Goal: Navigation & Orientation: Find specific page/section

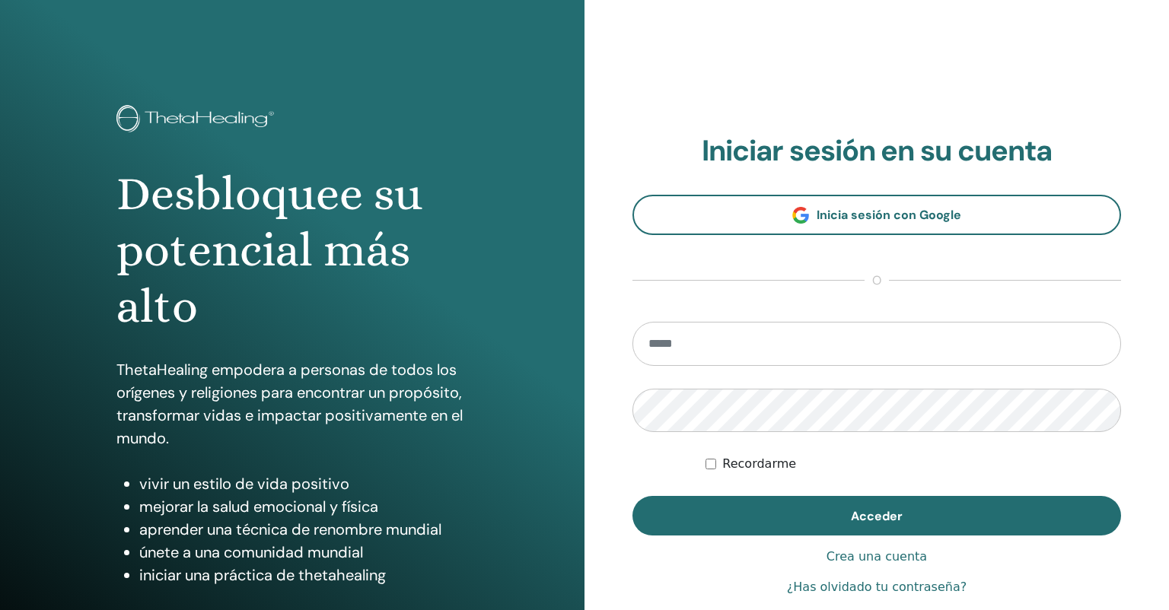
click at [710, 355] on input "email" at bounding box center [877, 344] width 489 height 44
type input "**********"
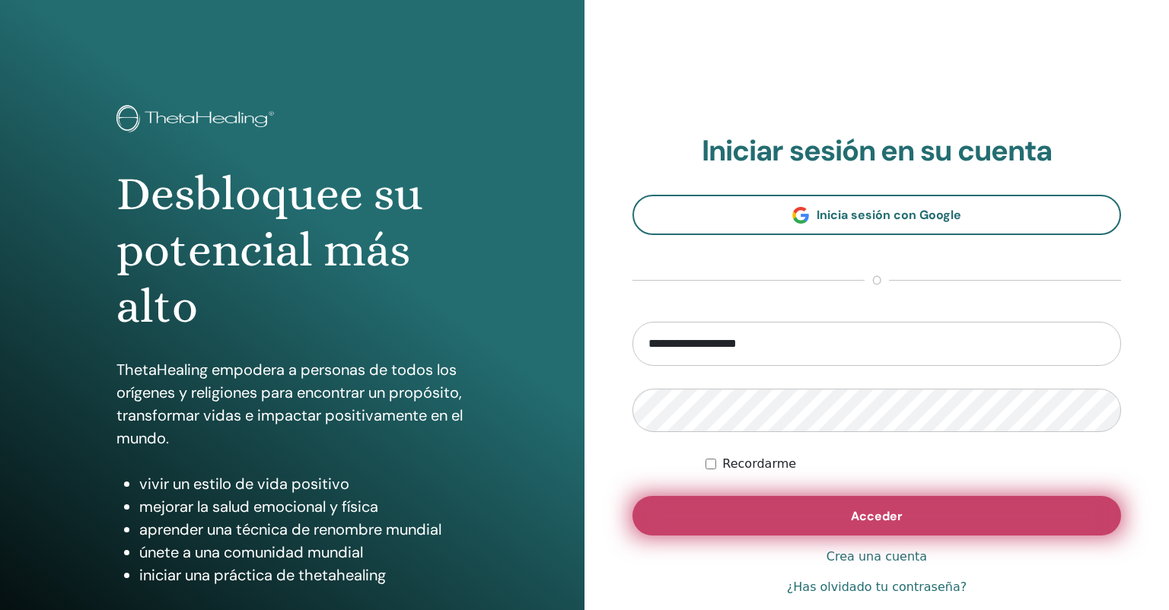
click at [881, 509] on span "Acceder" at bounding box center [877, 516] width 52 height 16
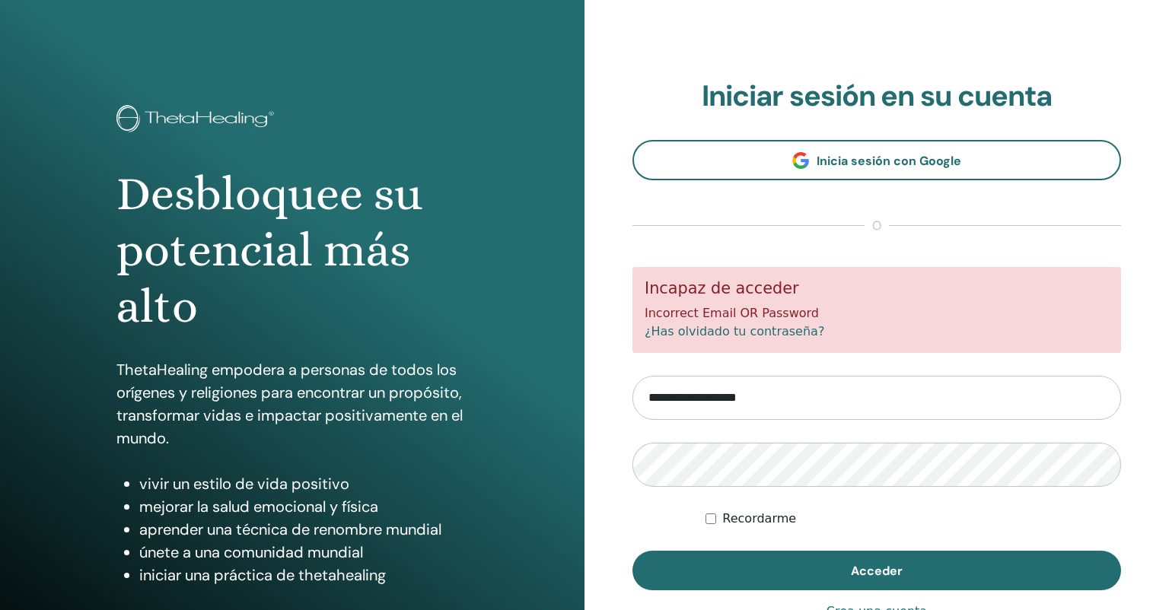
click at [741, 497] on form "**********" at bounding box center [877, 428] width 489 height 323
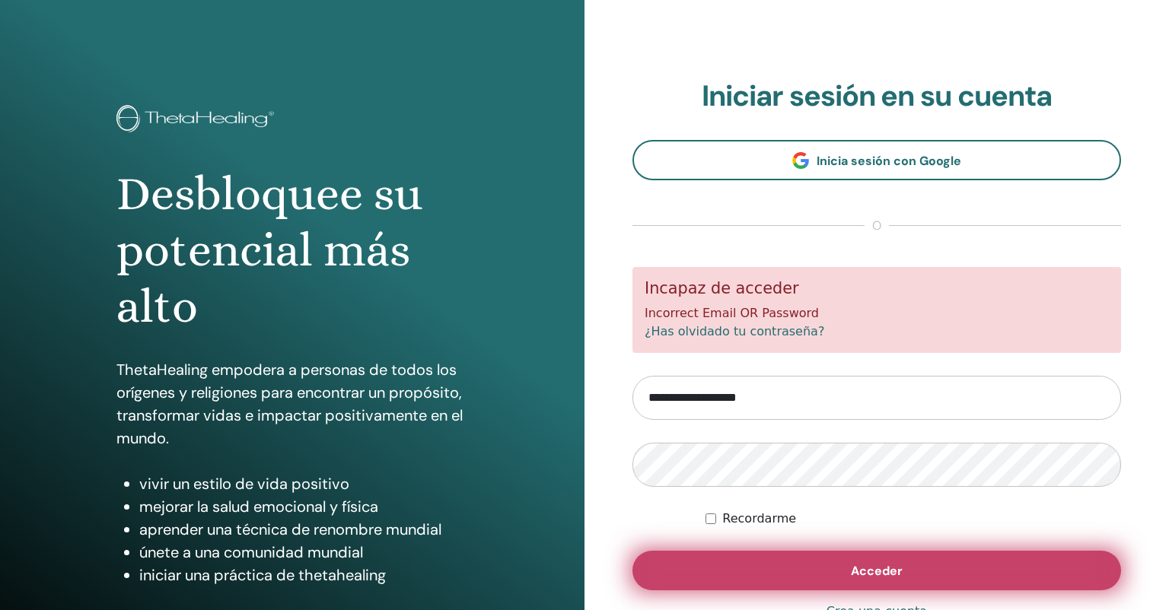
click at [936, 562] on button "Acceder" at bounding box center [877, 571] width 489 height 40
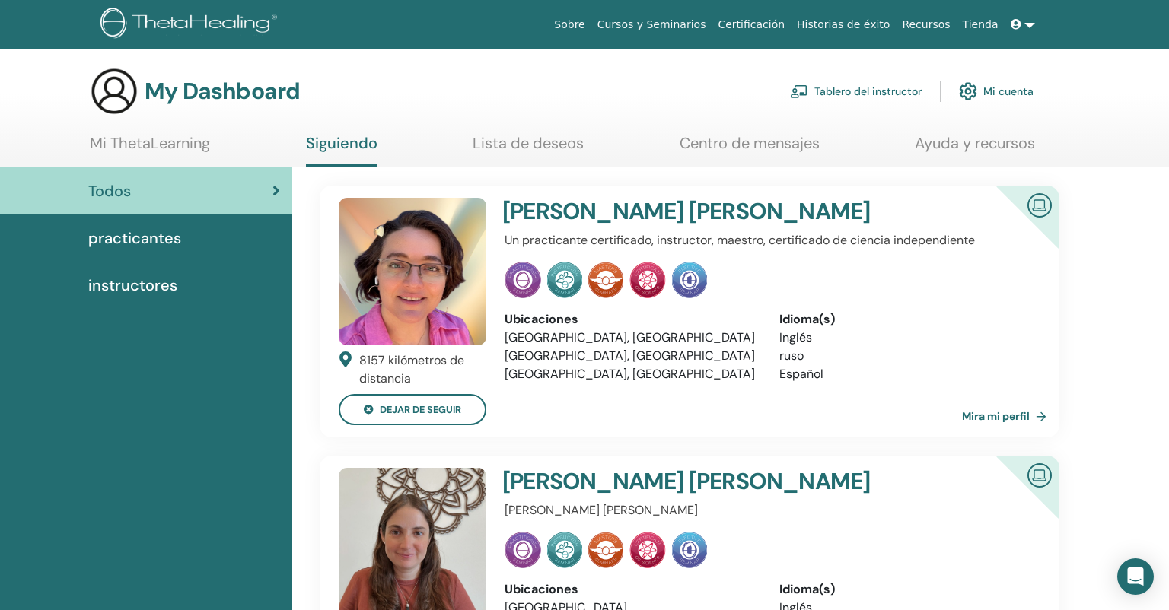
click at [1029, 24] on link at bounding box center [1023, 25] width 37 height 28
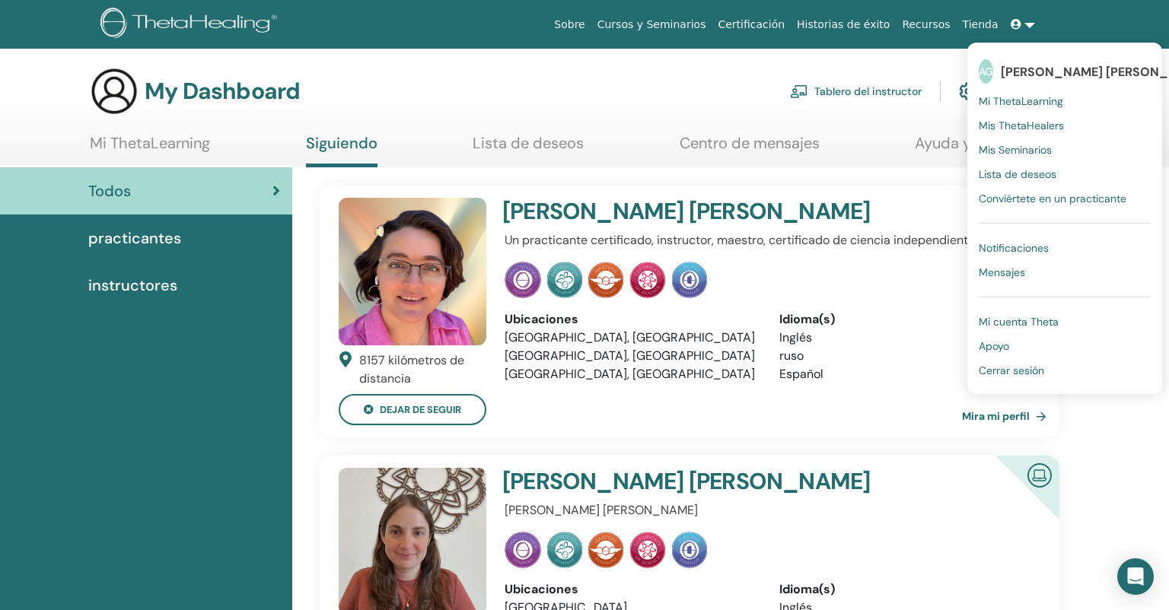
click at [132, 237] on span "practicantes" at bounding box center [134, 238] width 93 height 23
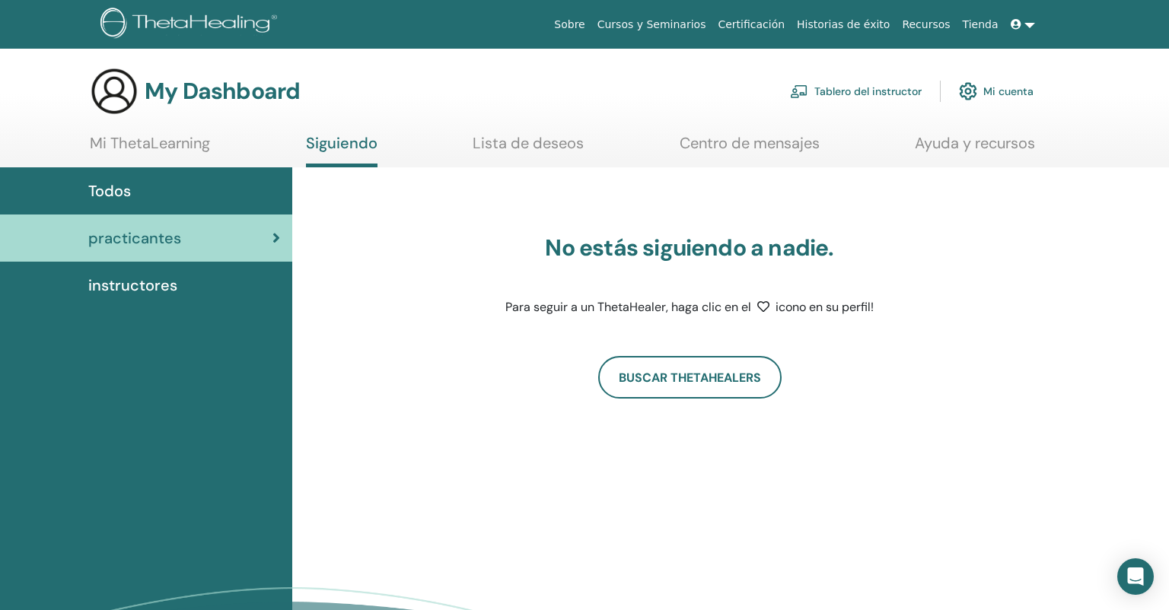
click at [881, 91] on link "Tablero del instructor" at bounding box center [856, 91] width 132 height 33
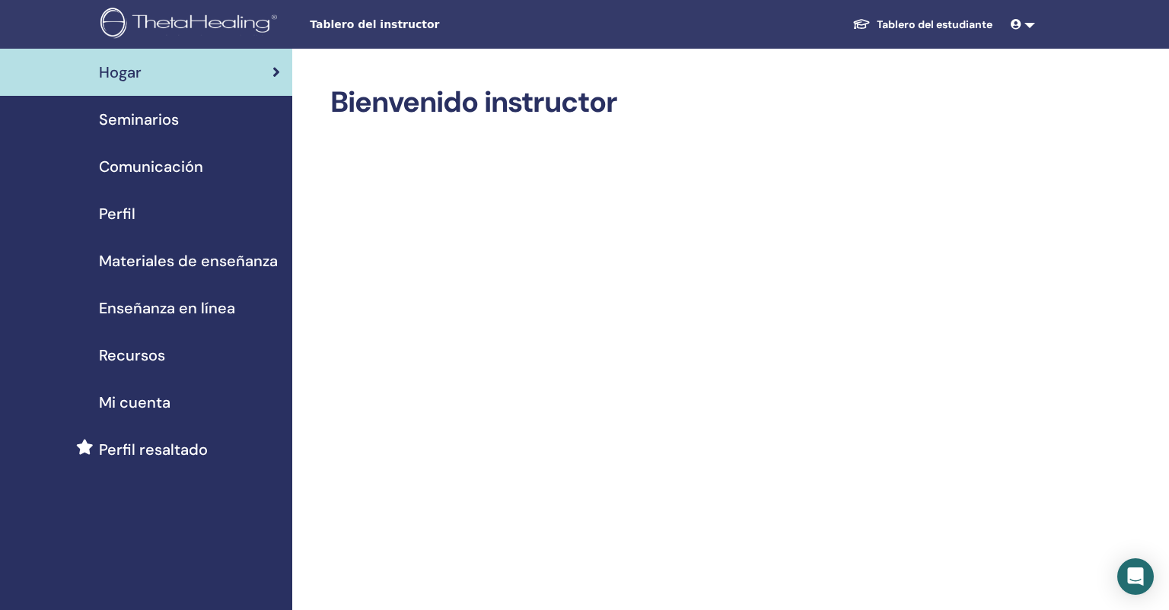
click at [161, 451] on span "Perfil resaltado" at bounding box center [153, 449] width 109 height 23
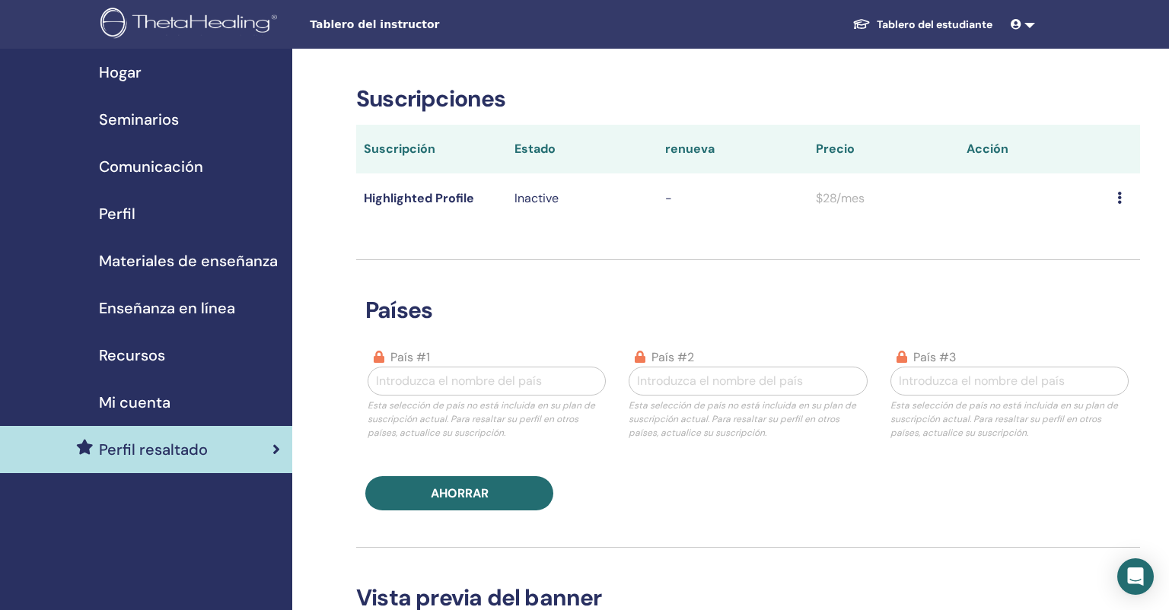
click at [142, 358] on span "Recursos" at bounding box center [132, 355] width 66 height 23
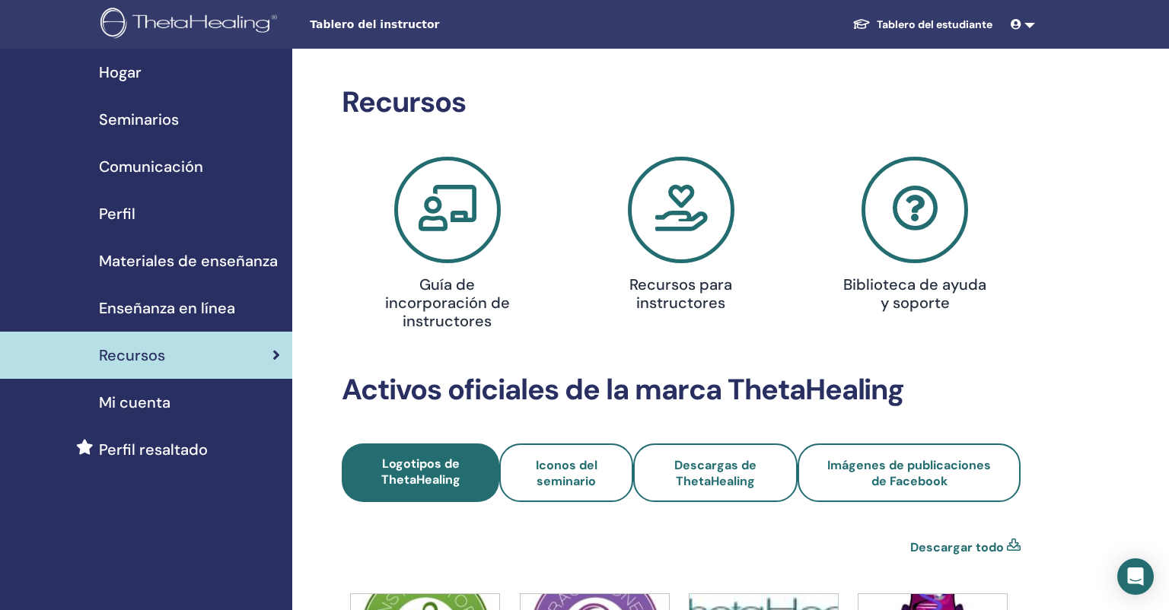
click at [167, 397] on span "Mi cuenta" at bounding box center [135, 402] width 72 height 23
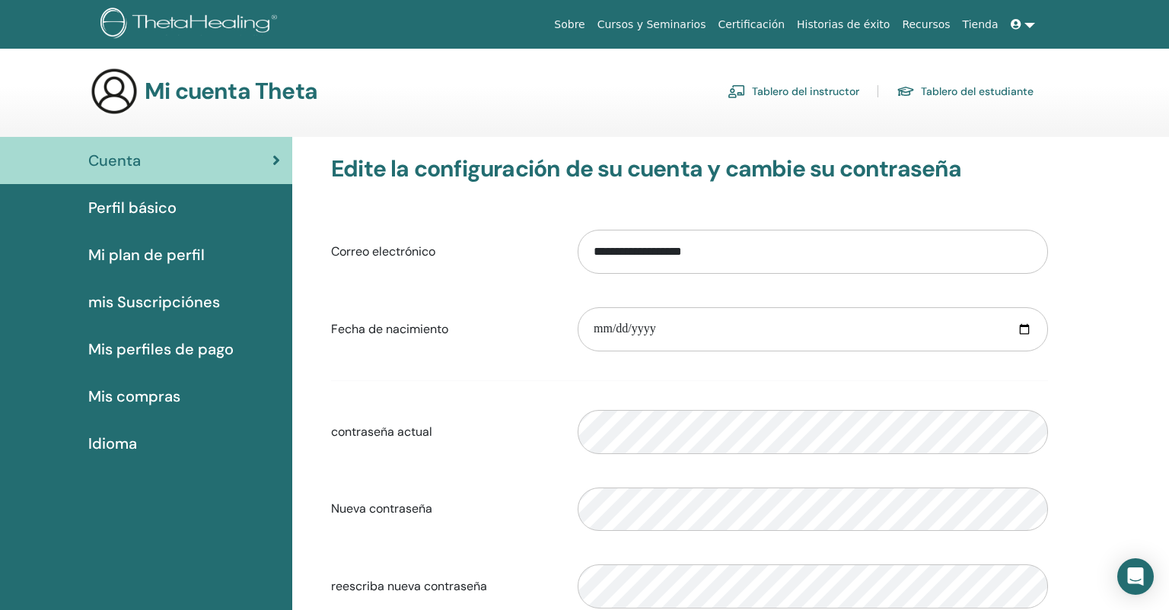
click at [155, 253] on span "Mi plan de perfil" at bounding box center [146, 255] width 116 height 23
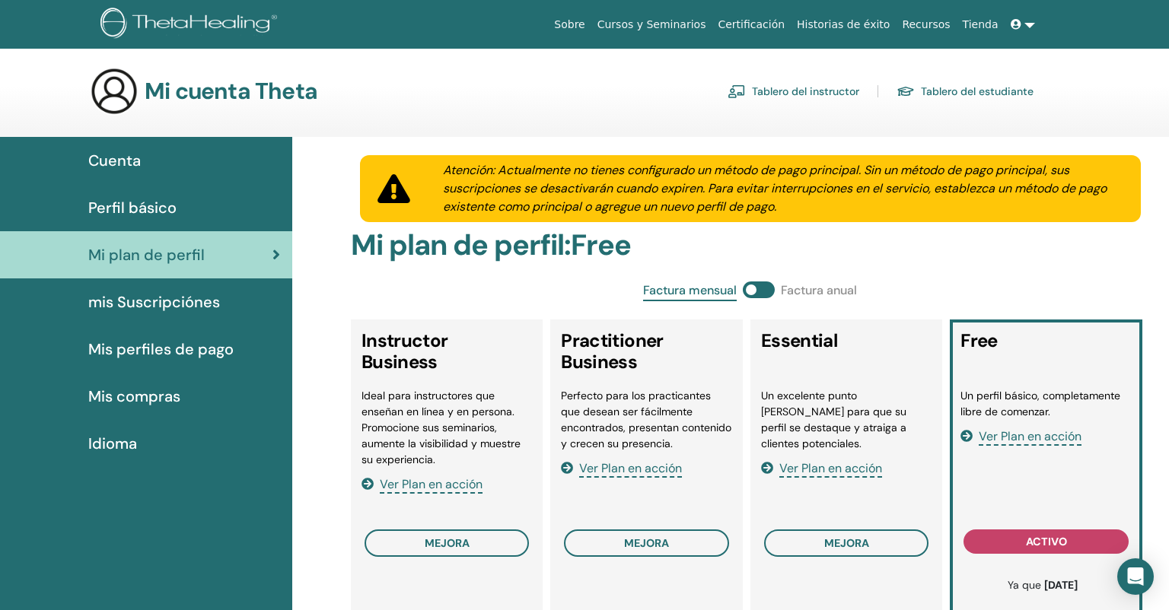
click at [120, 160] on span "Cuenta" at bounding box center [114, 160] width 53 height 23
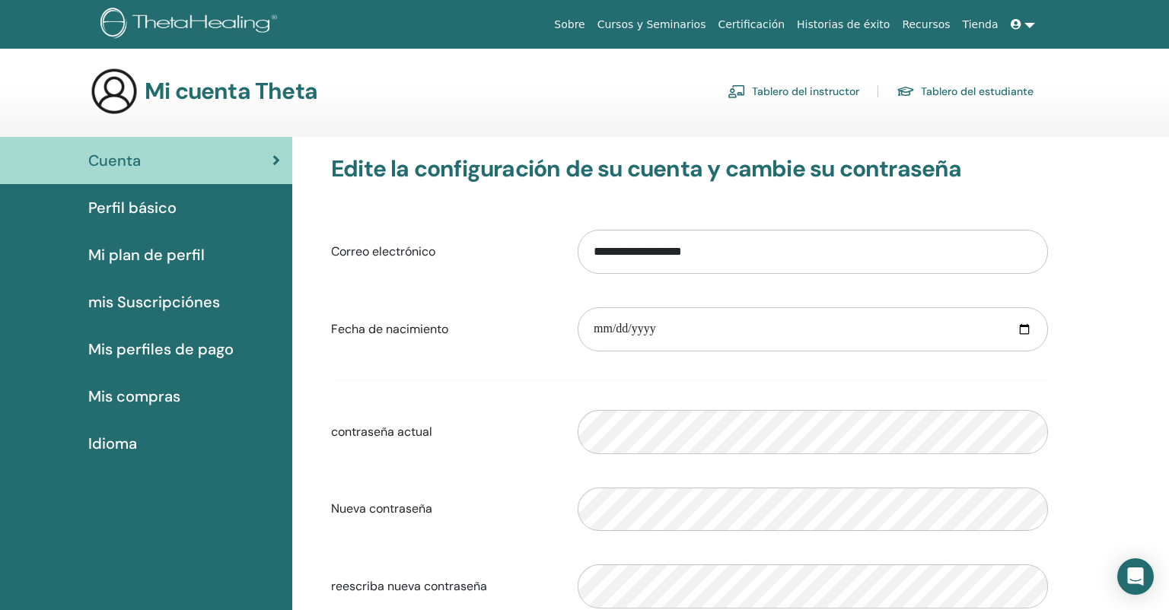
click at [145, 209] on span "Perfil básico" at bounding box center [132, 207] width 88 height 23
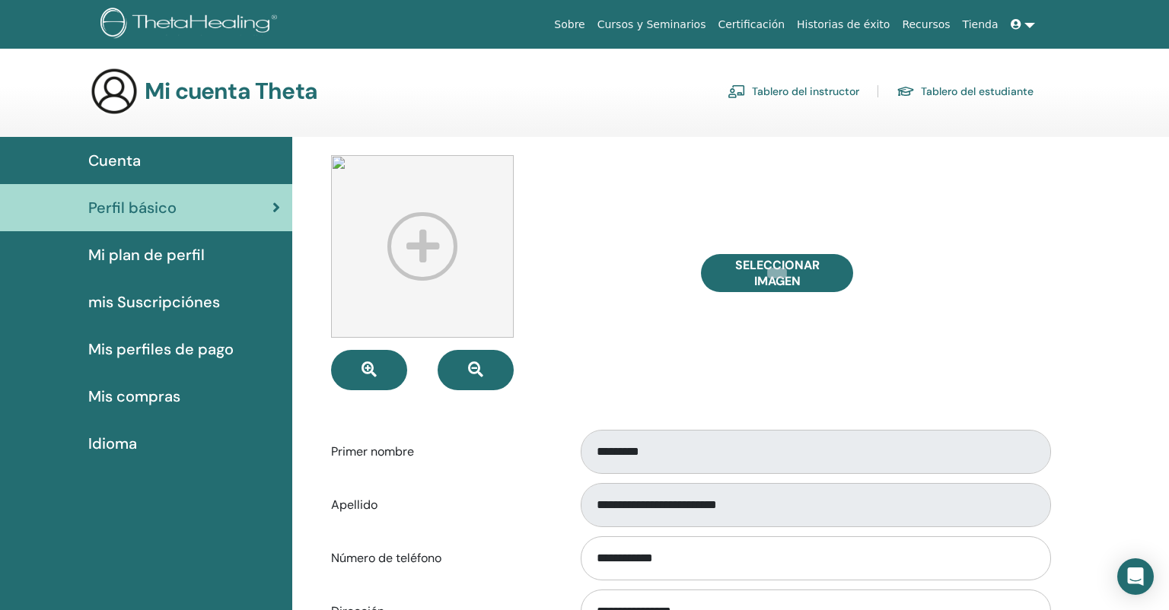
click at [1031, 26] on link at bounding box center [1023, 25] width 37 height 28
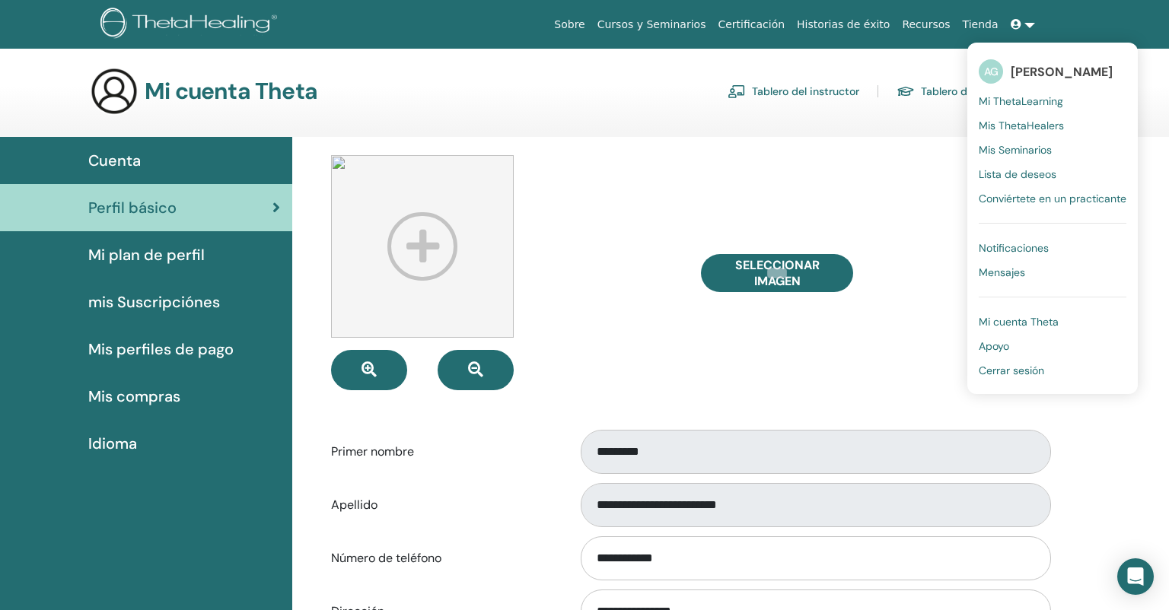
click at [1038, 149] on span "Mis Seminarios" at bounding box center [1015, 150] width 73 height 14
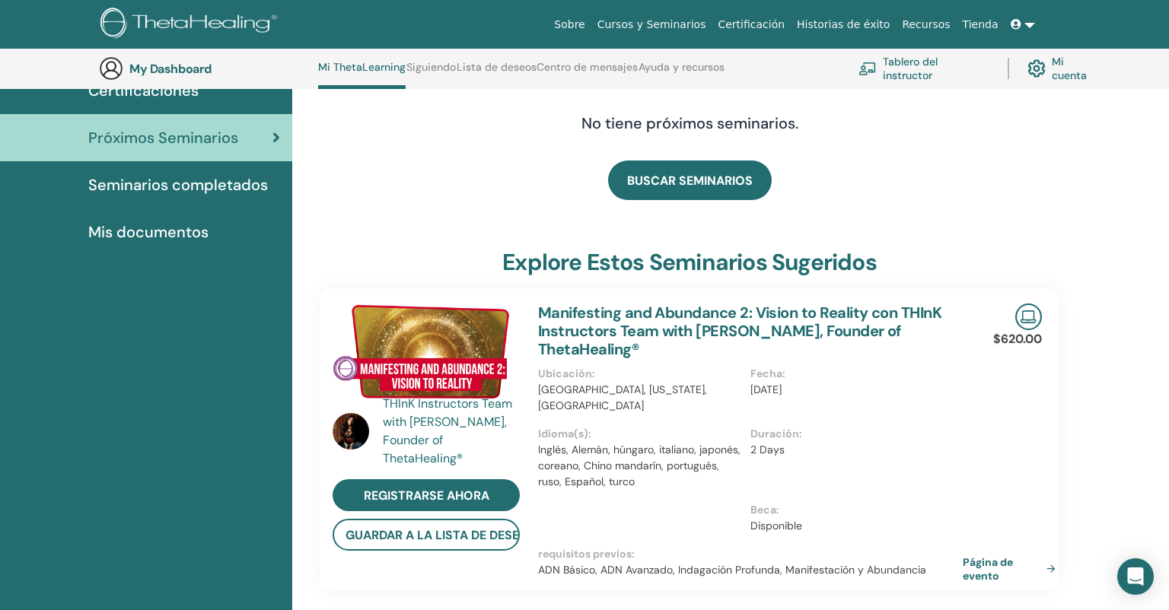
scroll to position [122, 0]
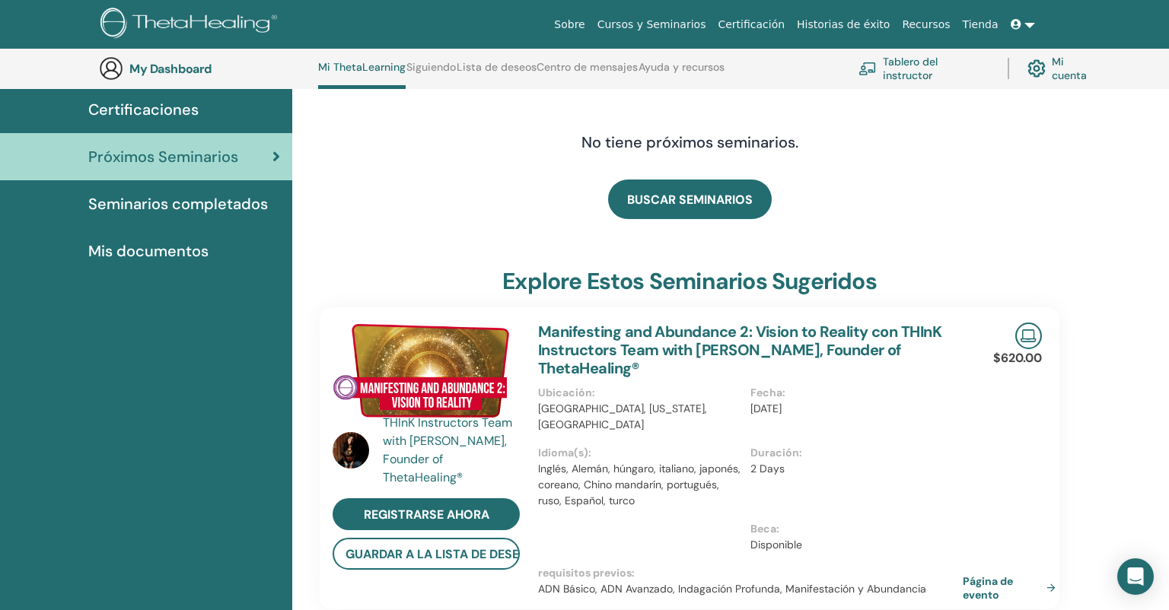
click at [1031, 24] on link at bounding box center [1023, 25] width 37 height 28
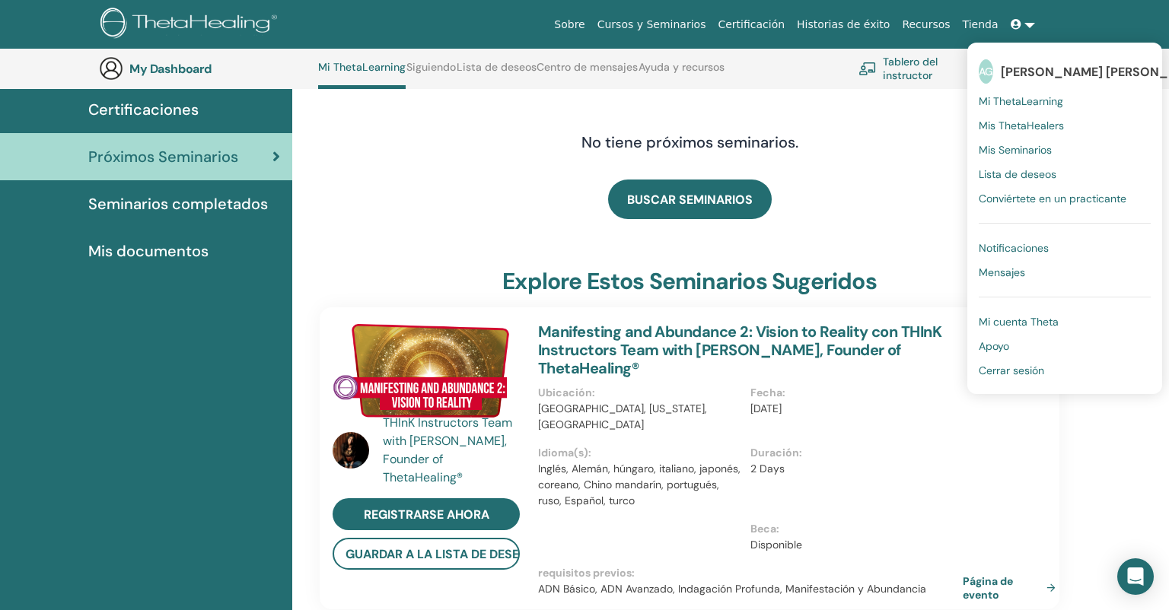
click at [1030, 245] on span "Notificaciones" at bounding box center [1014, 248] width 70 height 14
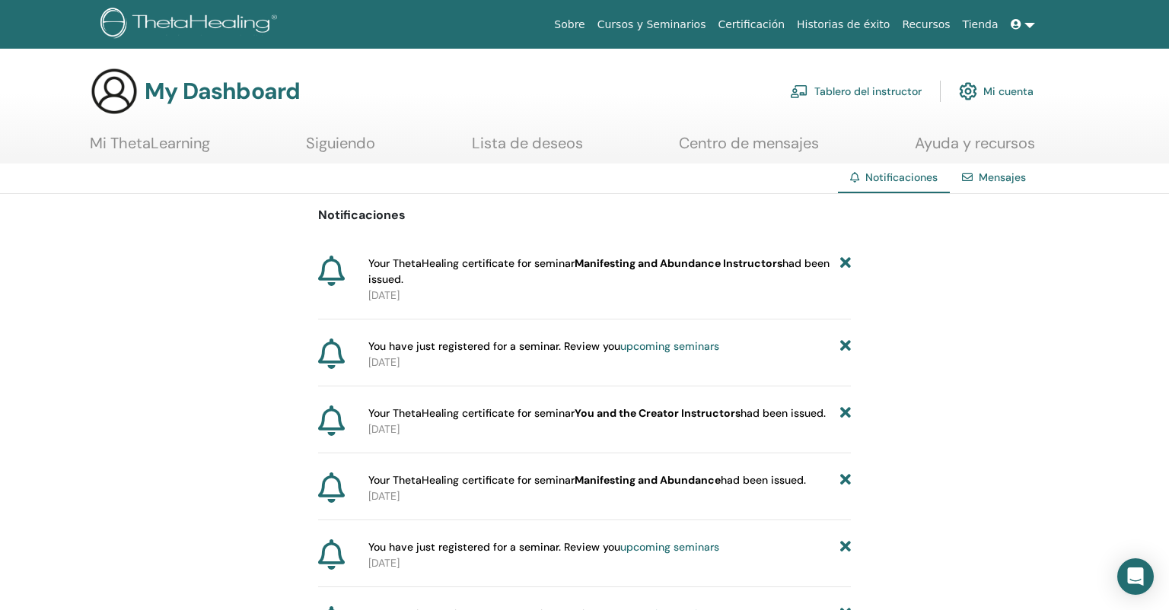
click at [1001, 95] on link "Mi cuenta" at bounding box center [996, 91] width 75 height 33
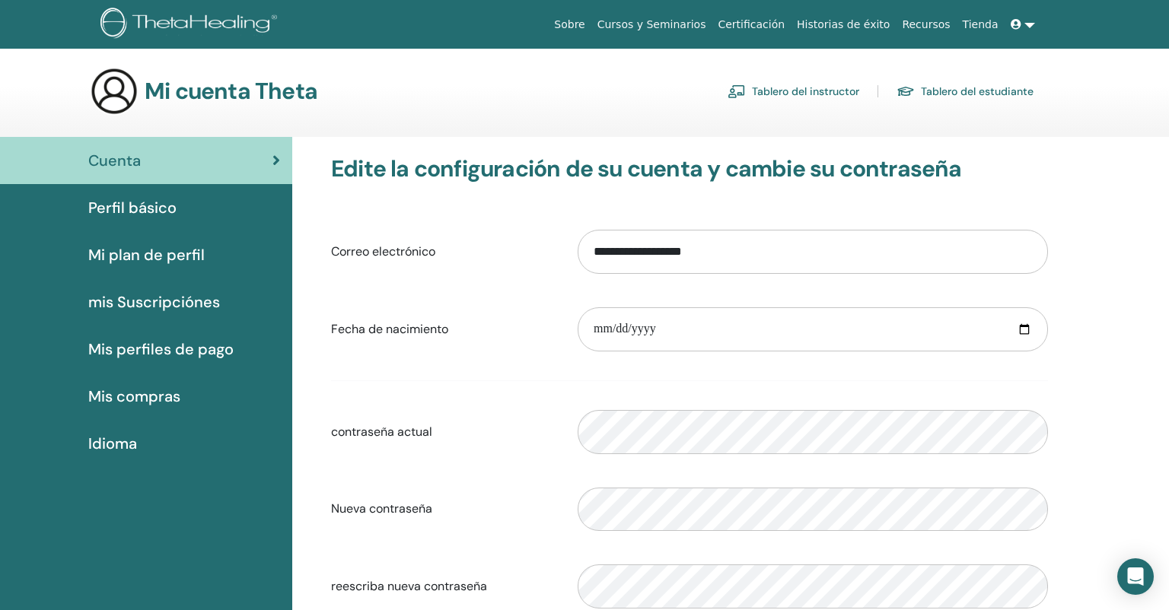
click at [1033, 26] on link at bounding box center [1023, 25] width 37 height 28
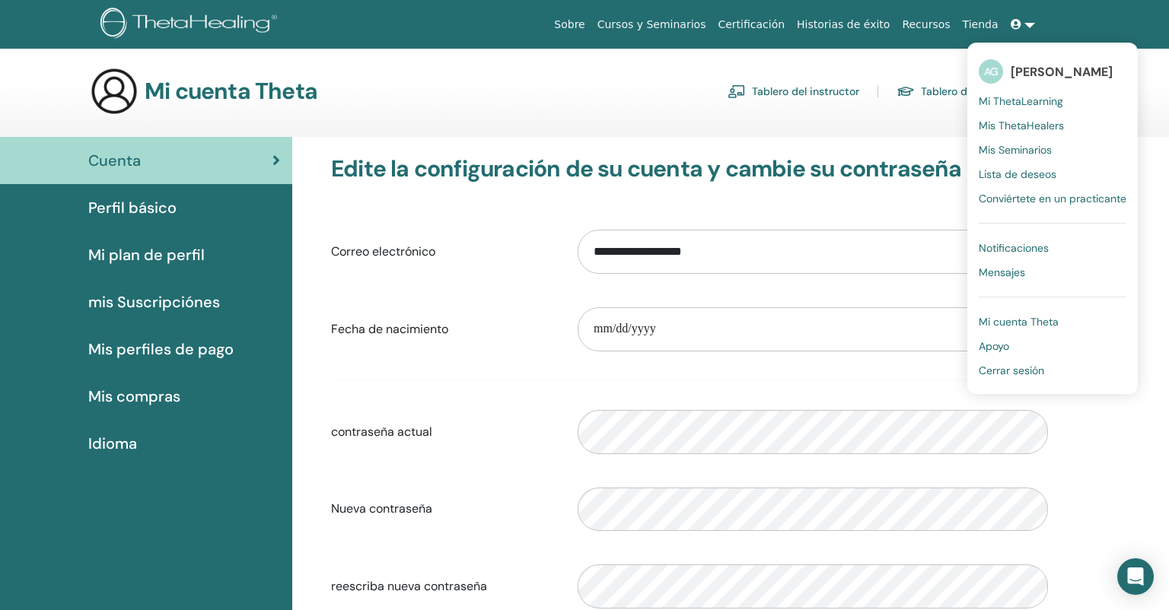
click at [1022, 152] on span "Mis Seminarios" at bounding box center [1015, 150] width 73 height 14
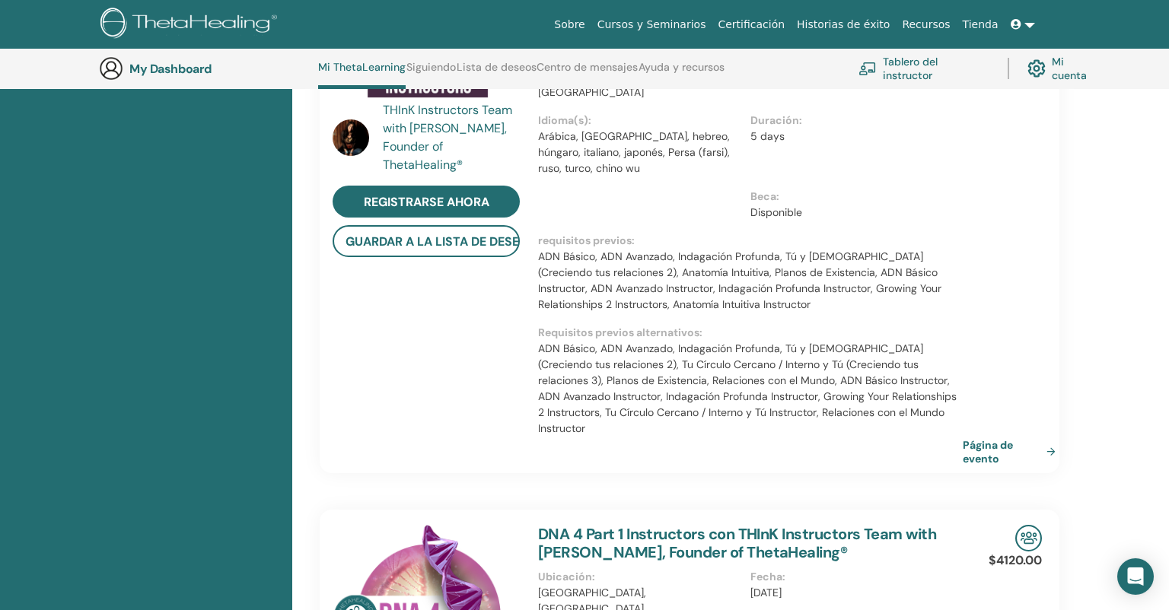
scroll to position [779, 0]
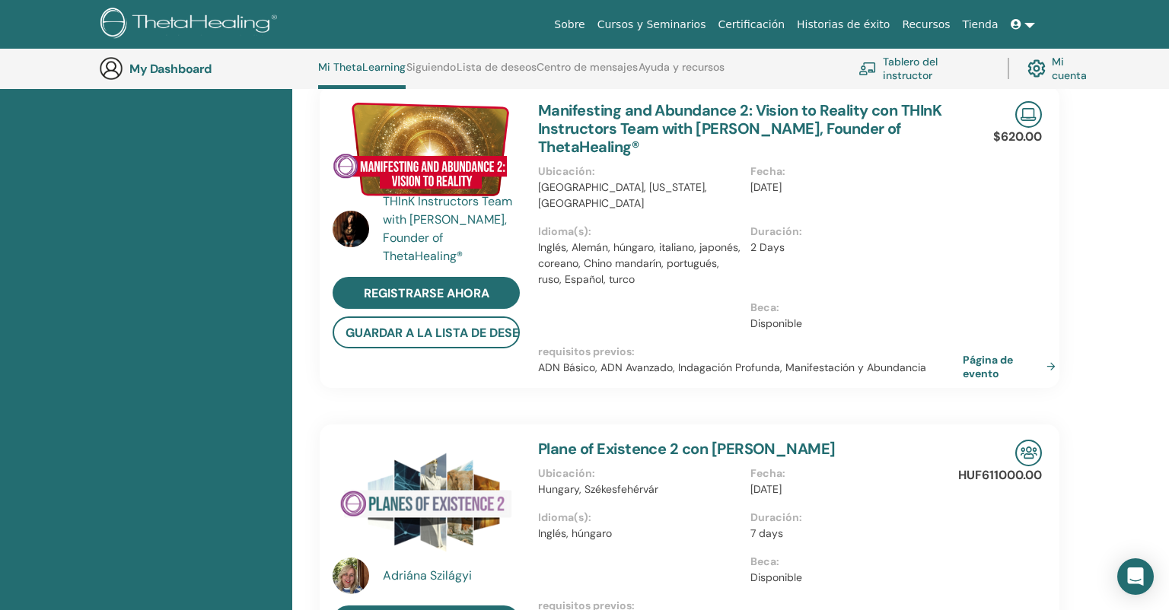
scroll to position [451, 0]
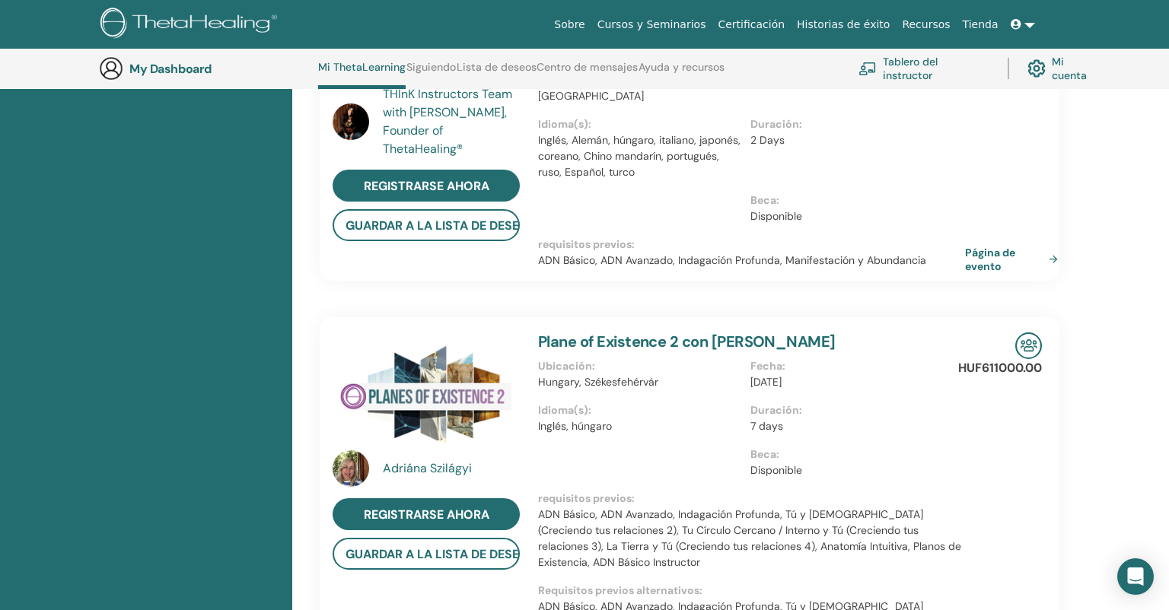
click at [1049, 257] on link "Página de evento" at bounding box center [1014, 259] width 99 height 27
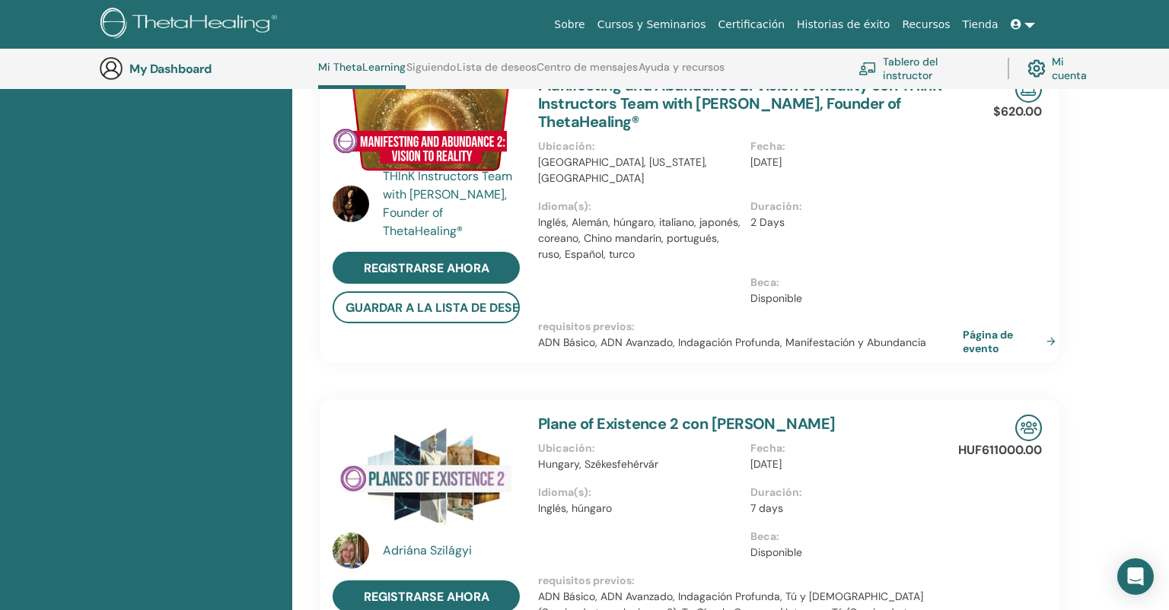
scroll to position [0, 0]
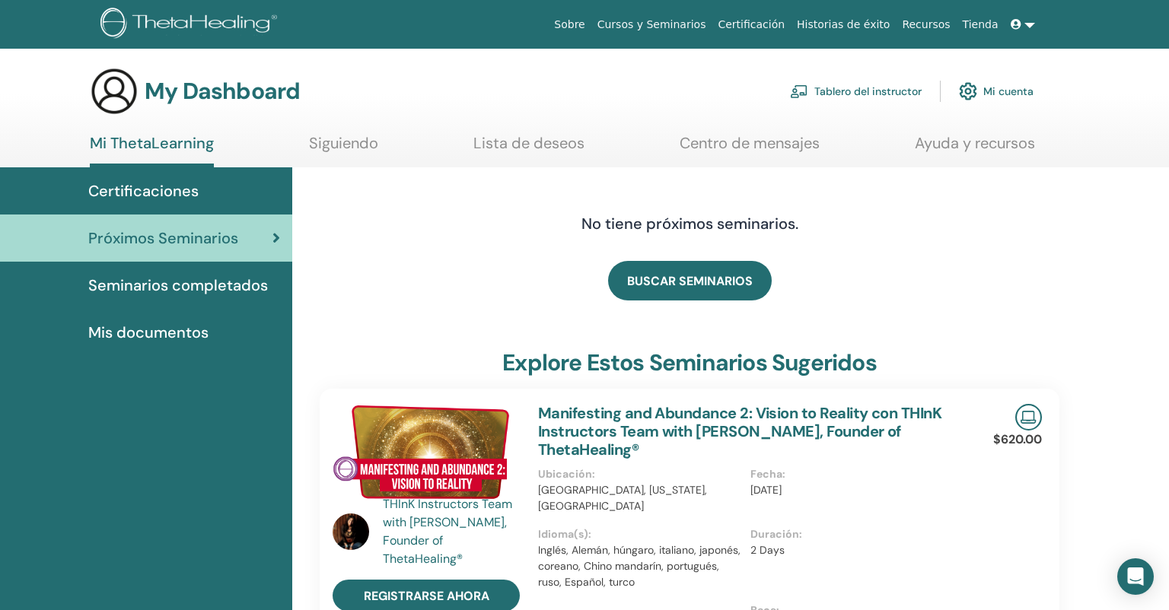
click at [891, 83] on link "Tablero del instructor" at bounding box center [856, 91] width 132 height 33
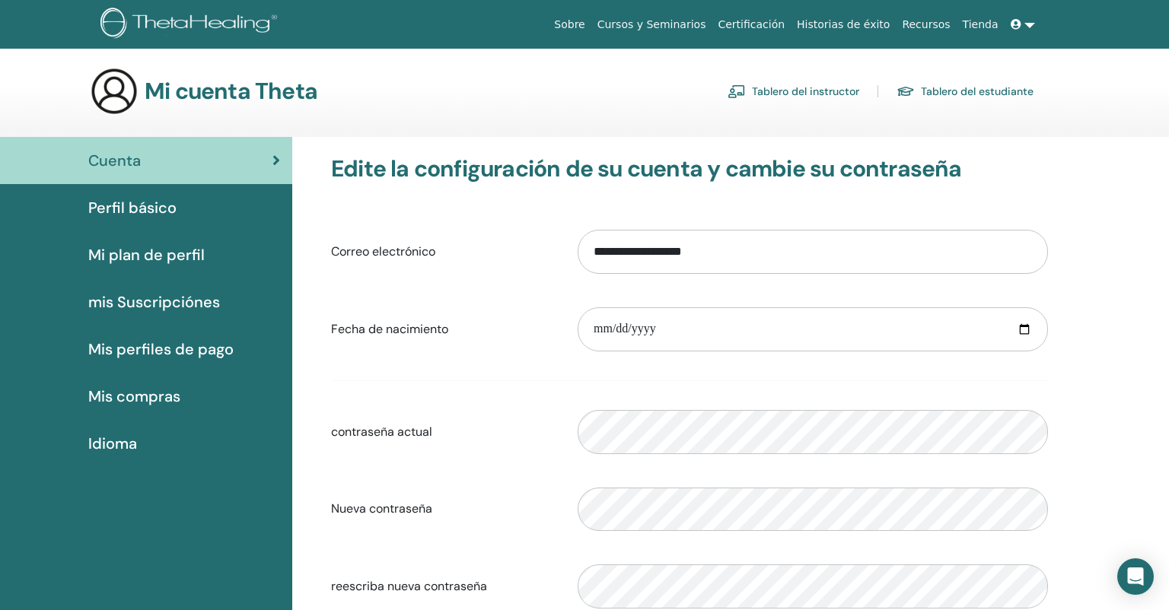
click at [167, 207] on span "Perfil básico" at bounding box center [132, 207] width 88 height 23
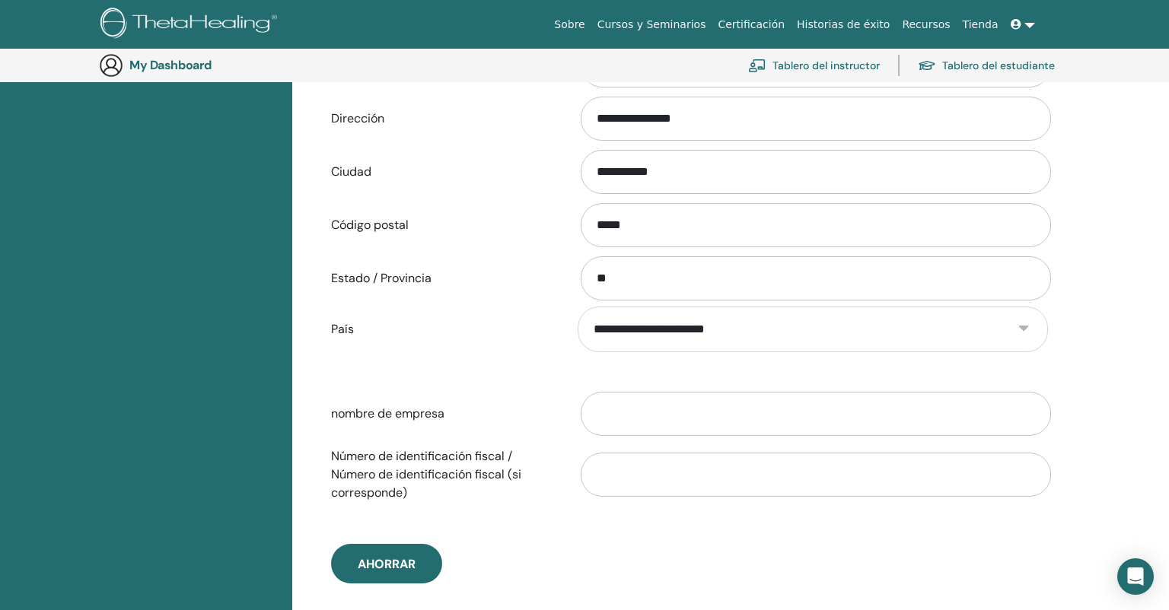
scroll to position [198, 0]
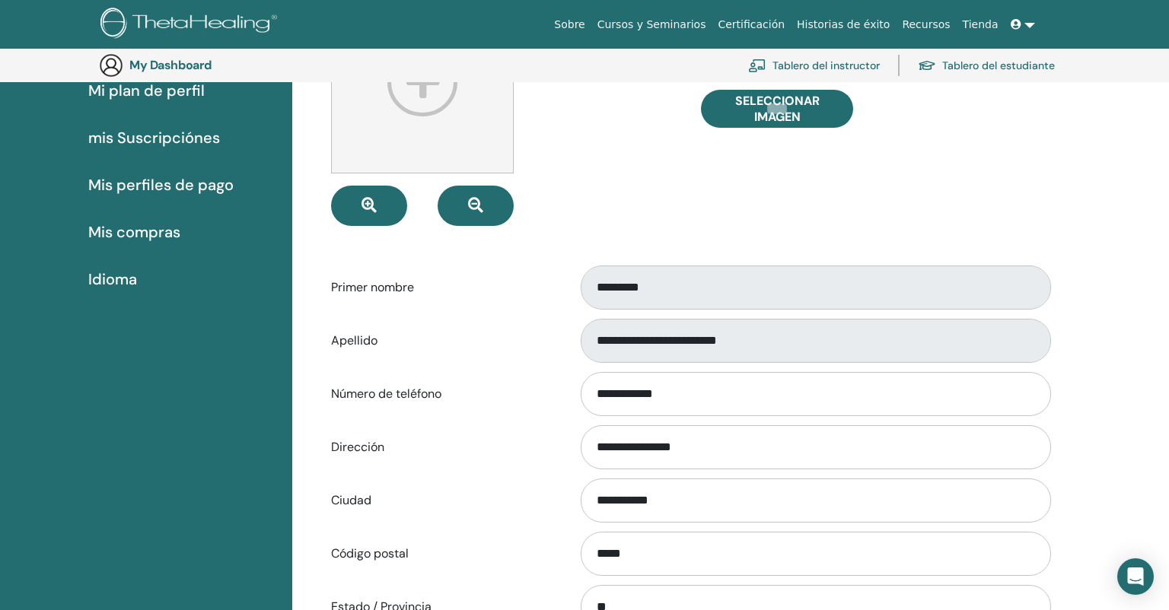
click at [193, 139] on span "mis Suscripciónes" at bounding box center [154, 137] width 132 height 23
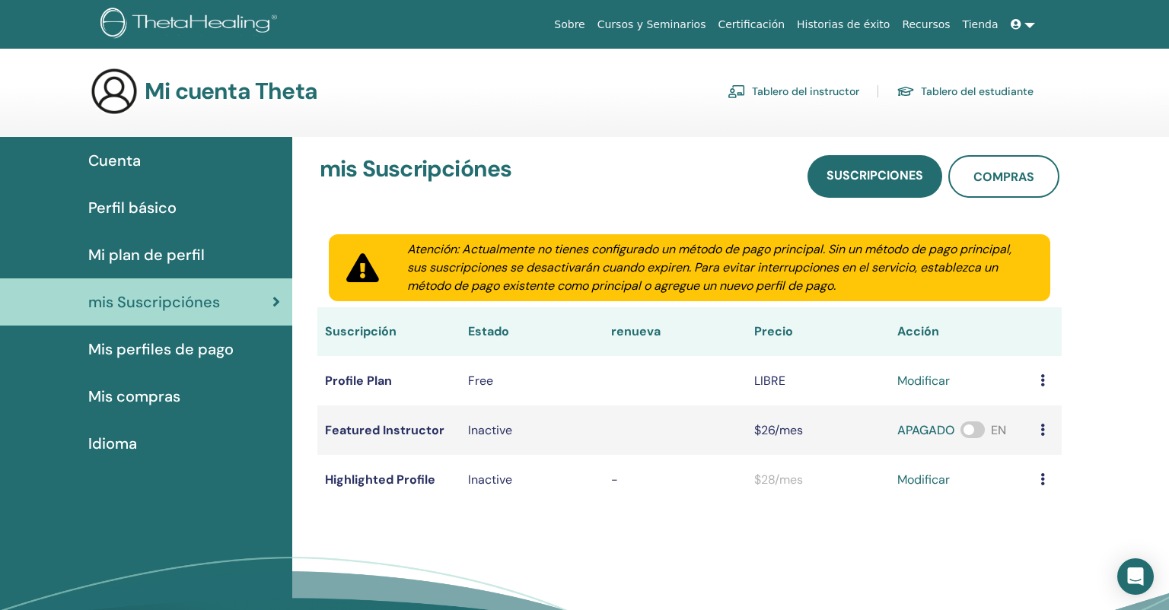
click at [997, 92] on link "Tablero del estudiante" at bounding box center [965, 91] width 137 height 24
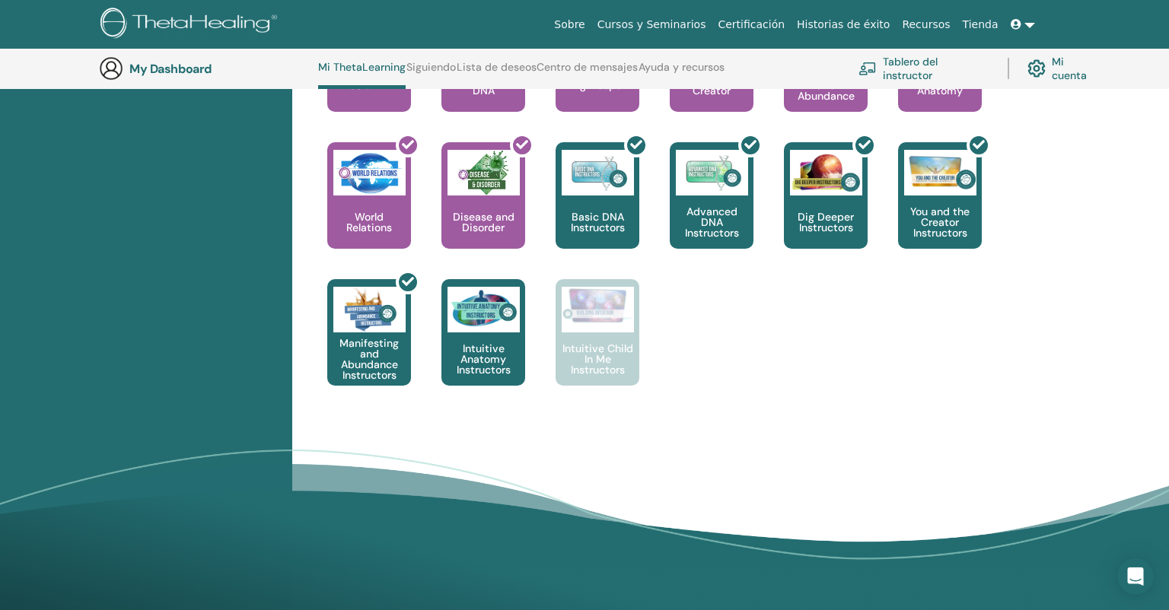
scroll to position [862, 0]
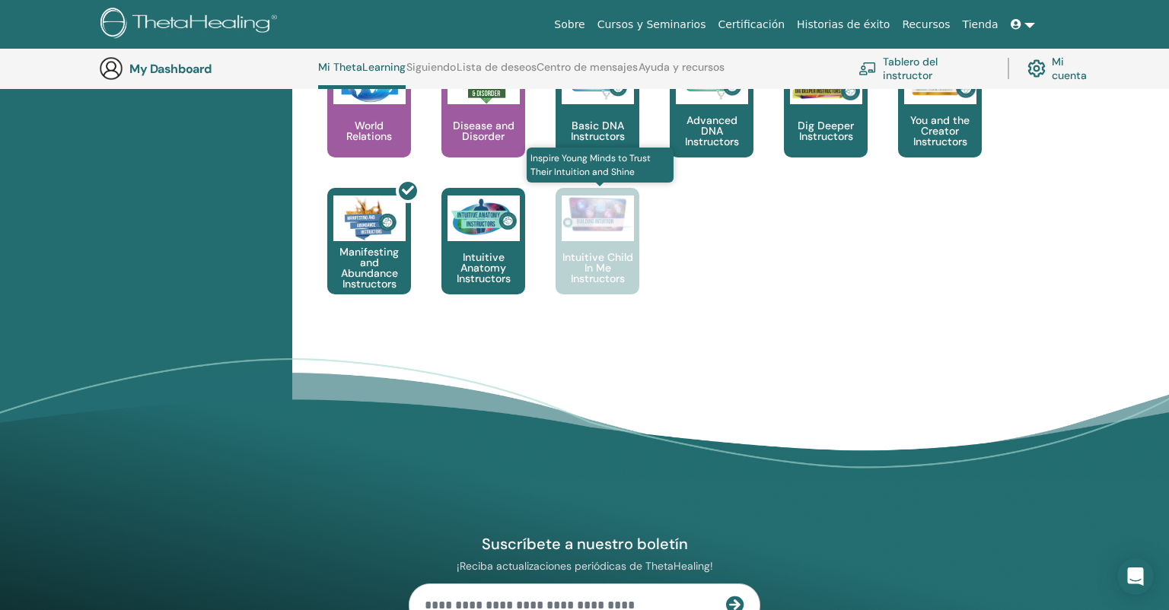
click at [597, 268] on p "Intuitive Child In Me Instructors" at bounding box center [598, 268] width 84 height 32
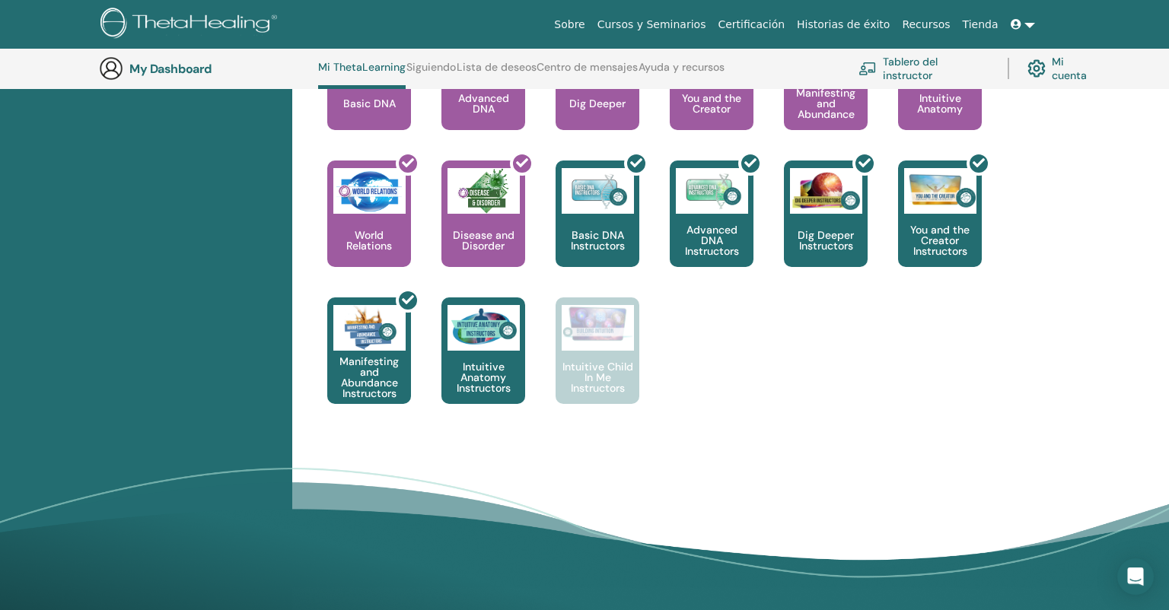
scroll to position [779, 0]
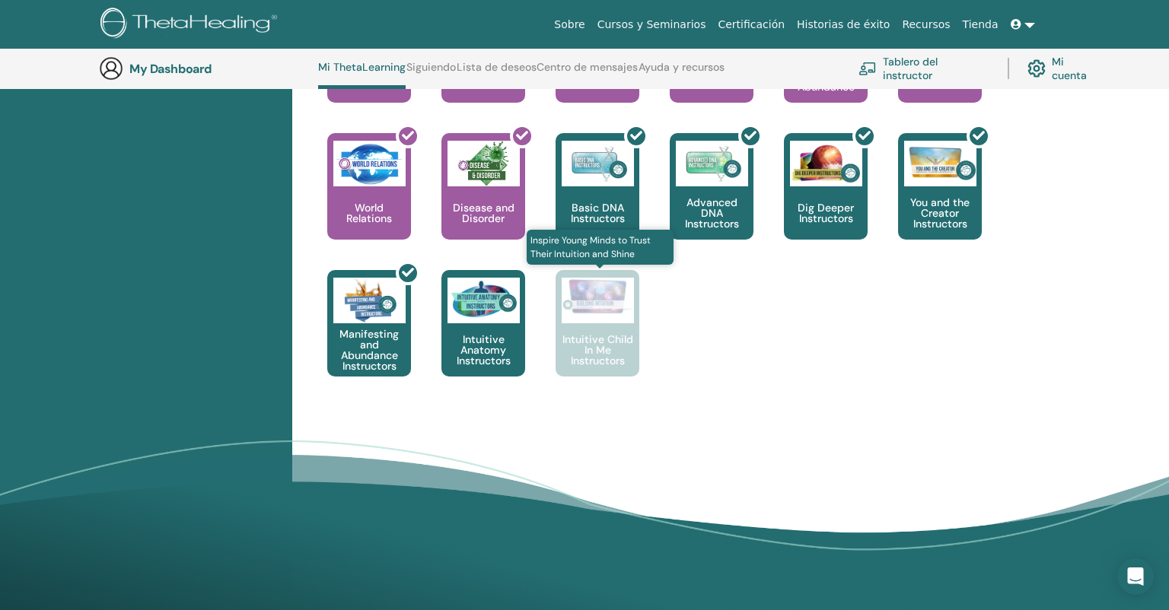
click at [595, 340] on p "Intuitive Child In Me Instructors" at bounding box center [598, 350] width 84 height 32
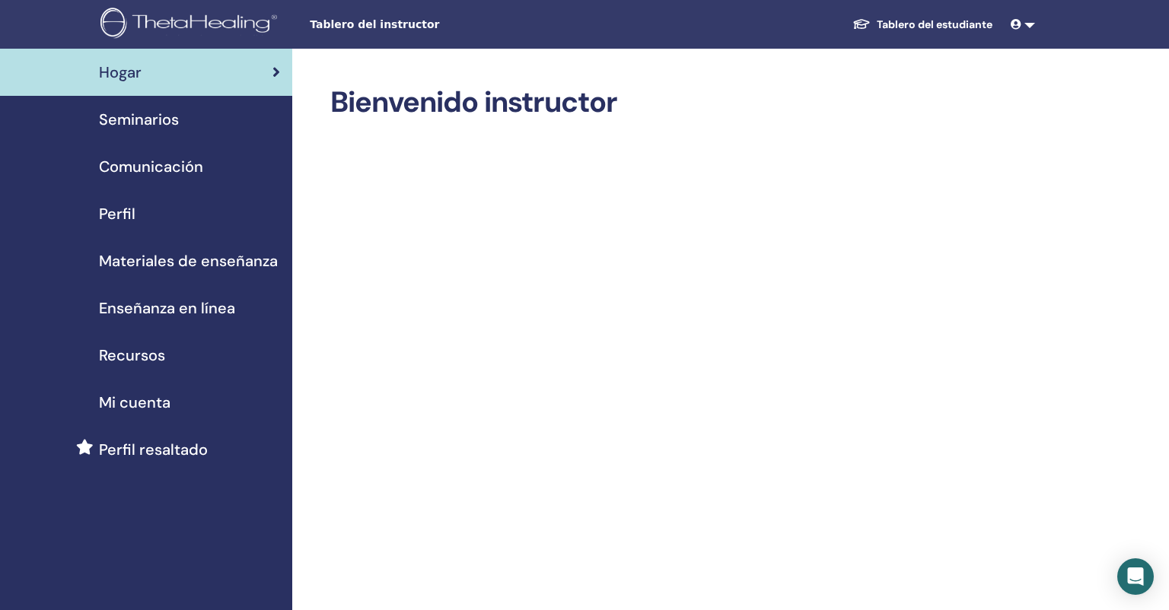
click at [1029, 21] on link at bounding box center [1023, 25] width 37 height 28
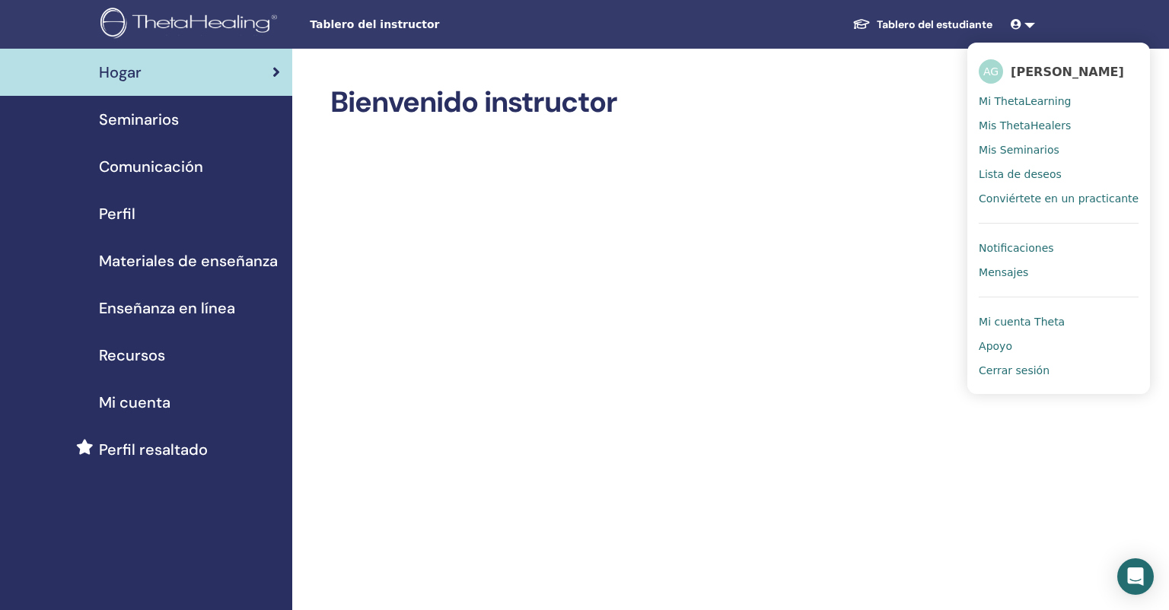
click at [1015, 378] on span "Cerrar sesión" at bounding box center [1014, 371] width 71 height 14
